Goal: Transaction & Acquisition: Purchase product/service

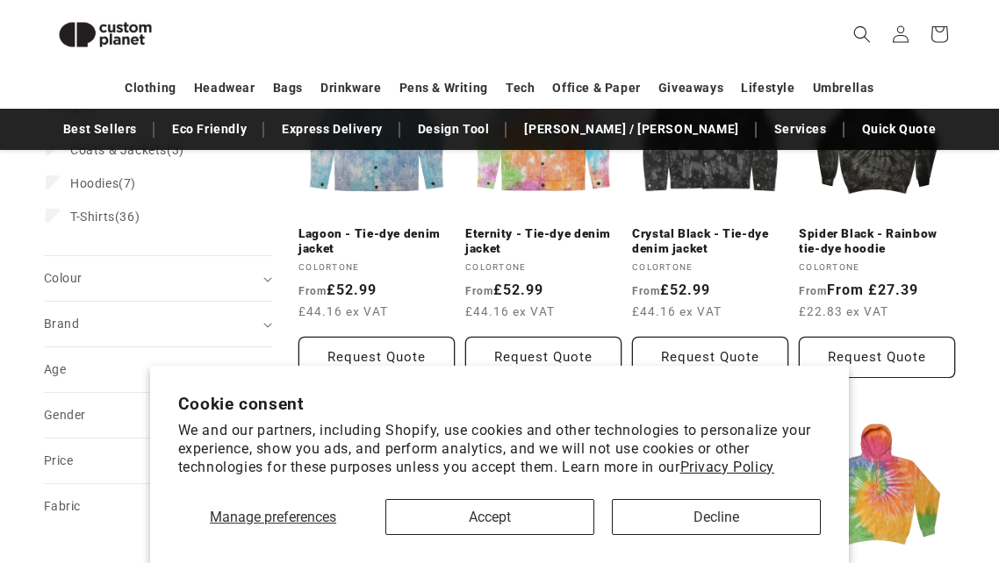
click at [698, 518] on button "Decline" at bounding box center [716, 517] width 209 height 36
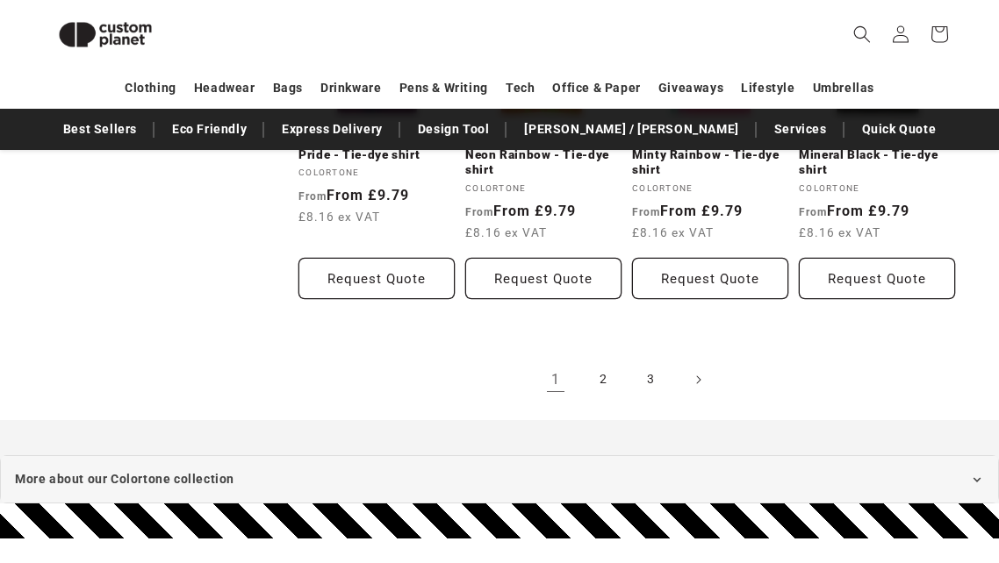
scroll to position [1789, 0]
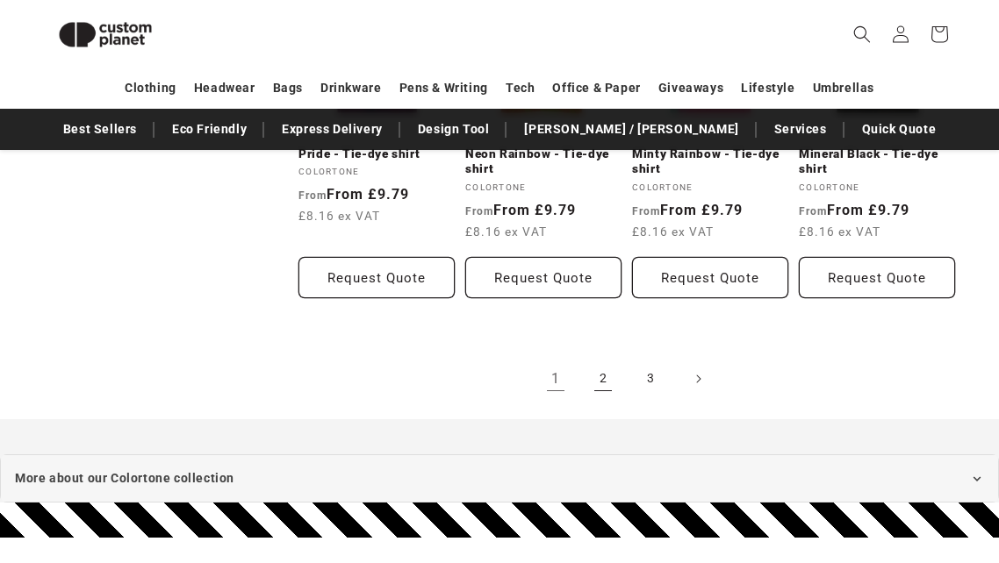
click at [599, 376] on link "2" at bounding box center [603, 379] width 39 height 39
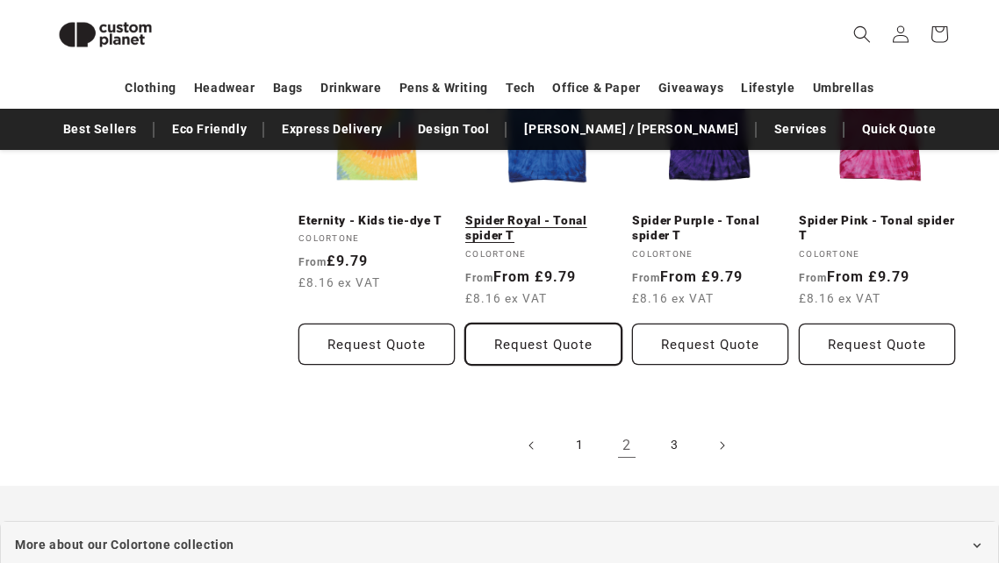
scroll to position [1731, 0]
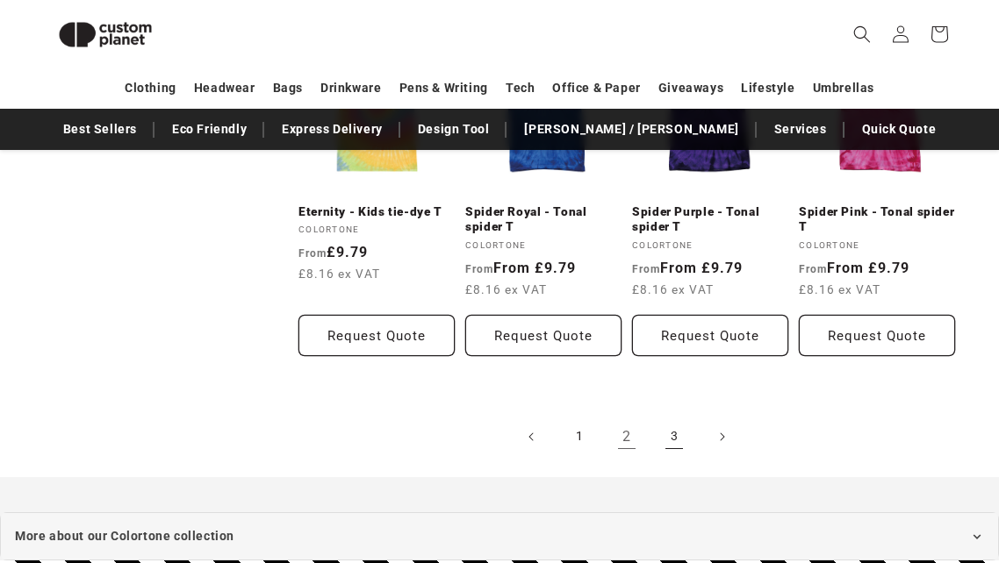
click at [678, 437] on link "3" at bounding box center [674, 437] width 39 height 39
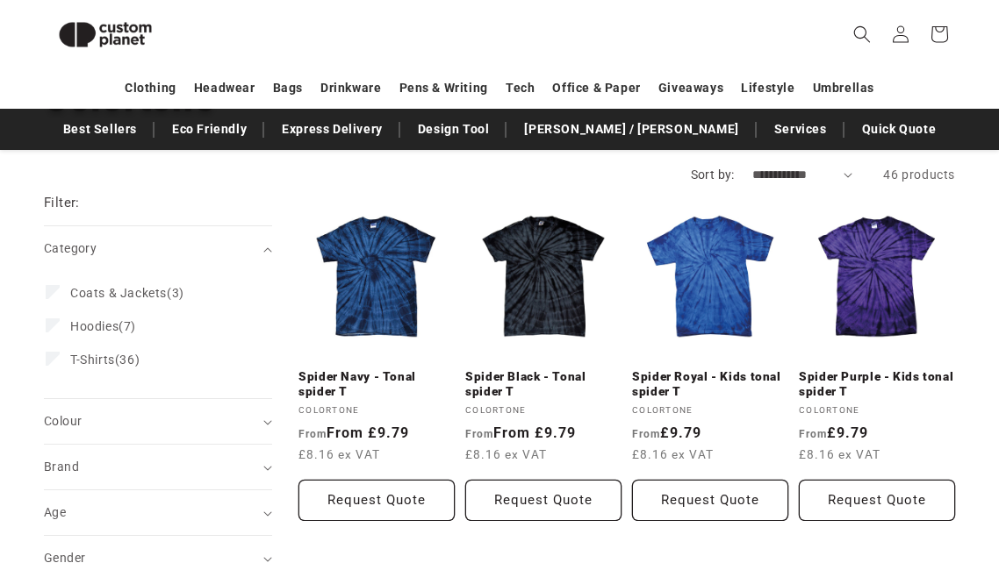
scroll to position [167, 0]
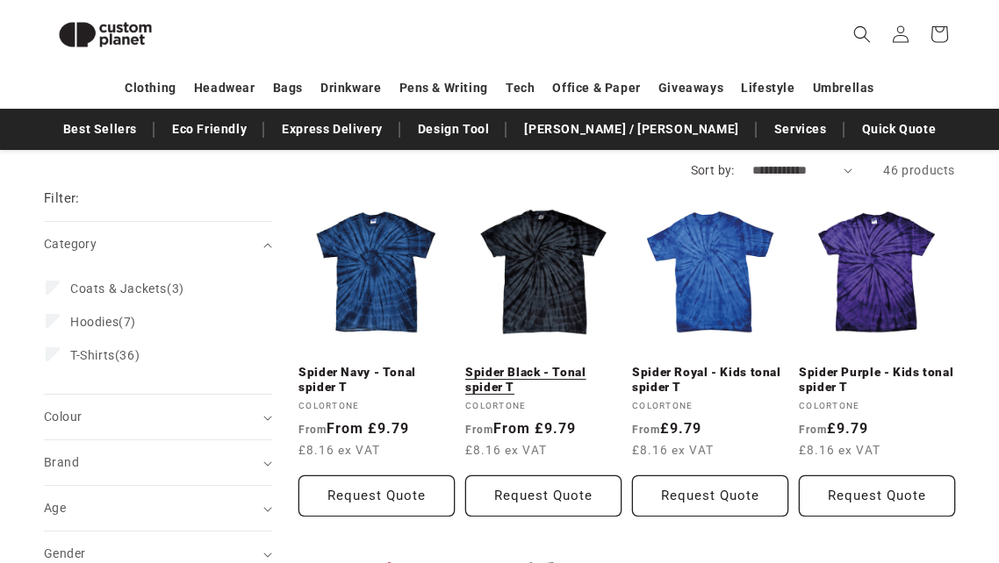
click at [541, 365] on link "Spider Black - Tonal spider T" at bounding box center [543, 380] width 156 height 31
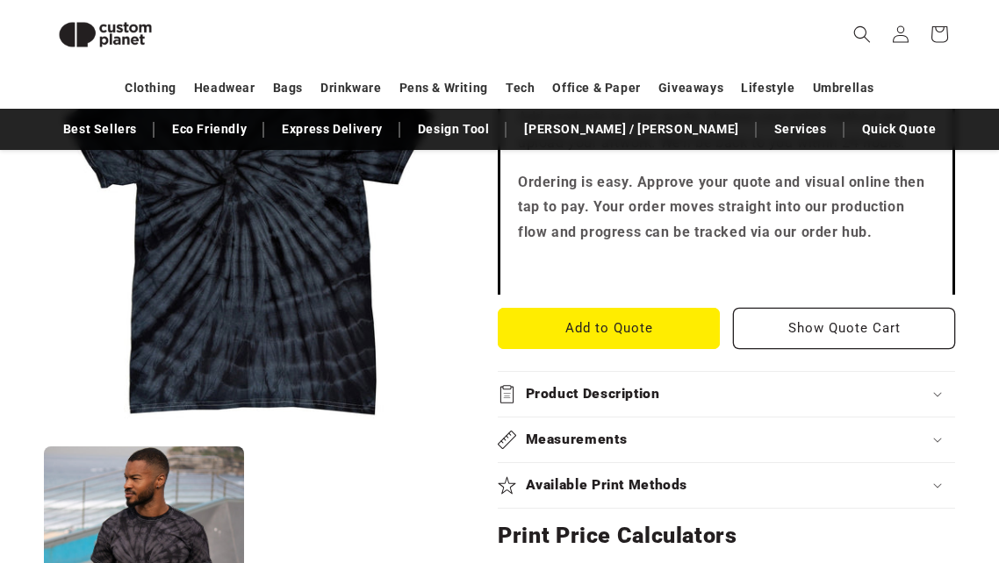
scroll to position [600, 0]
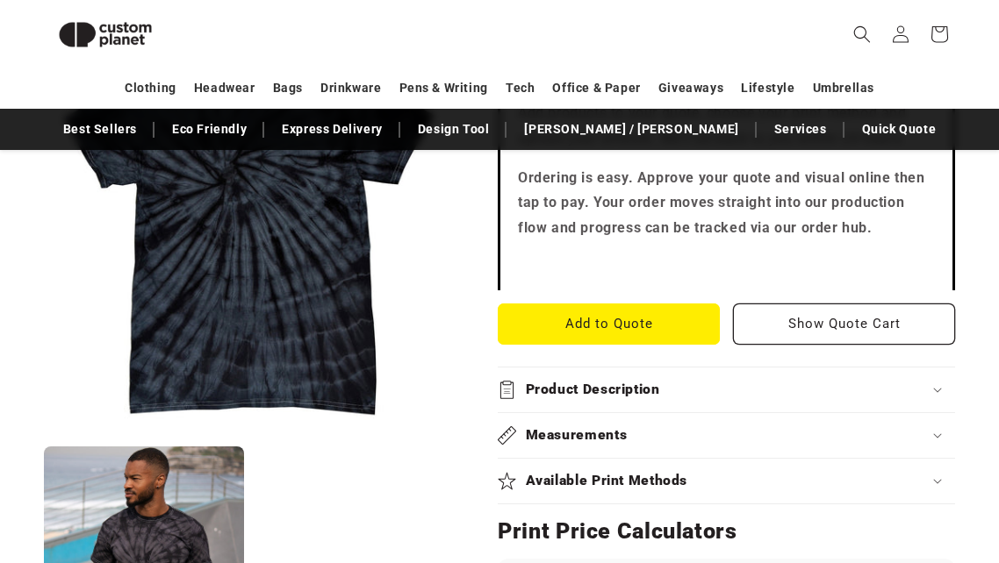
drag, startPoint x: 97, startPoint y: 331, endPoint x: 97, endPoint y: 319, distance: 12.3
click at [44, 436] on button "Open media 1 in modal" at bounding box center [44, 436] width 0 height 0
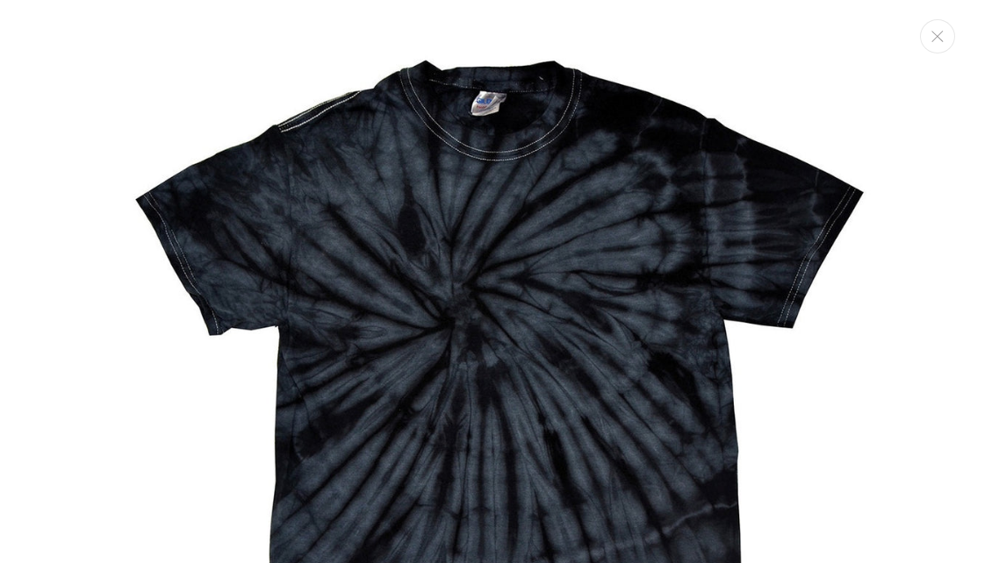
scroll to position [18, 0]
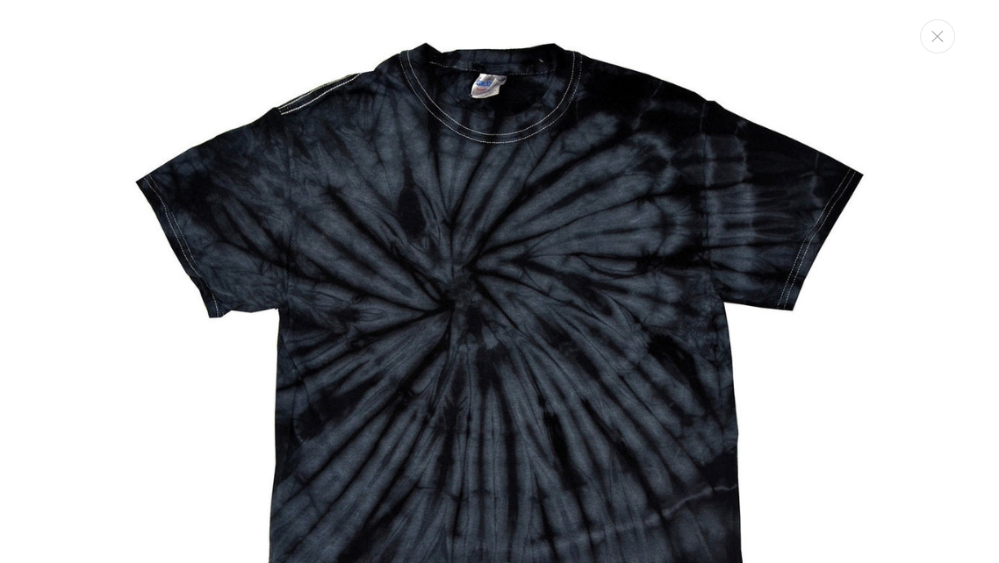
click at [608, 308] on img "Media gallery" at bounding box center [499, 402] width 805 height 805
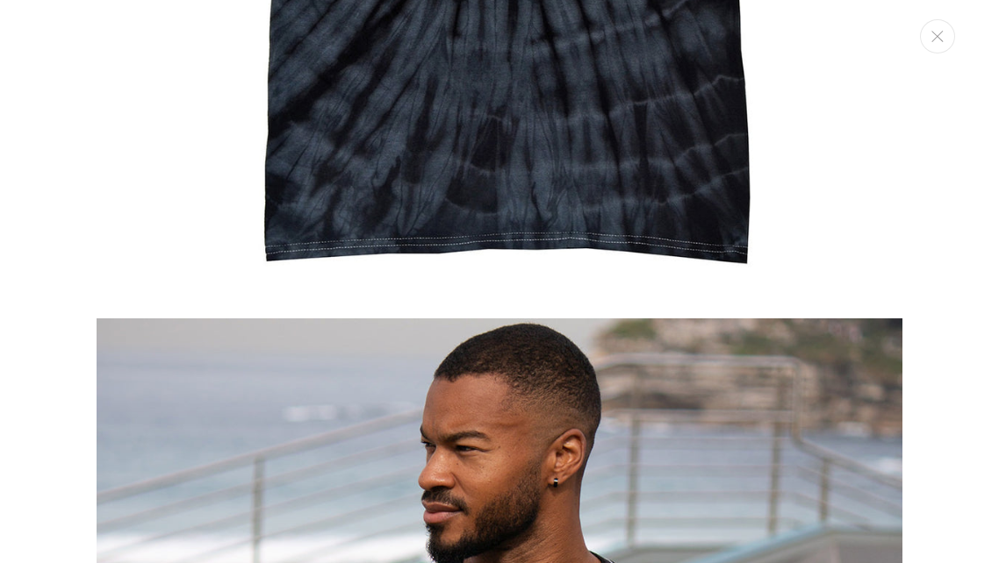
scroll to position [513, 0]
